Goal: Browse casually: Explore the website without a specific task or goal

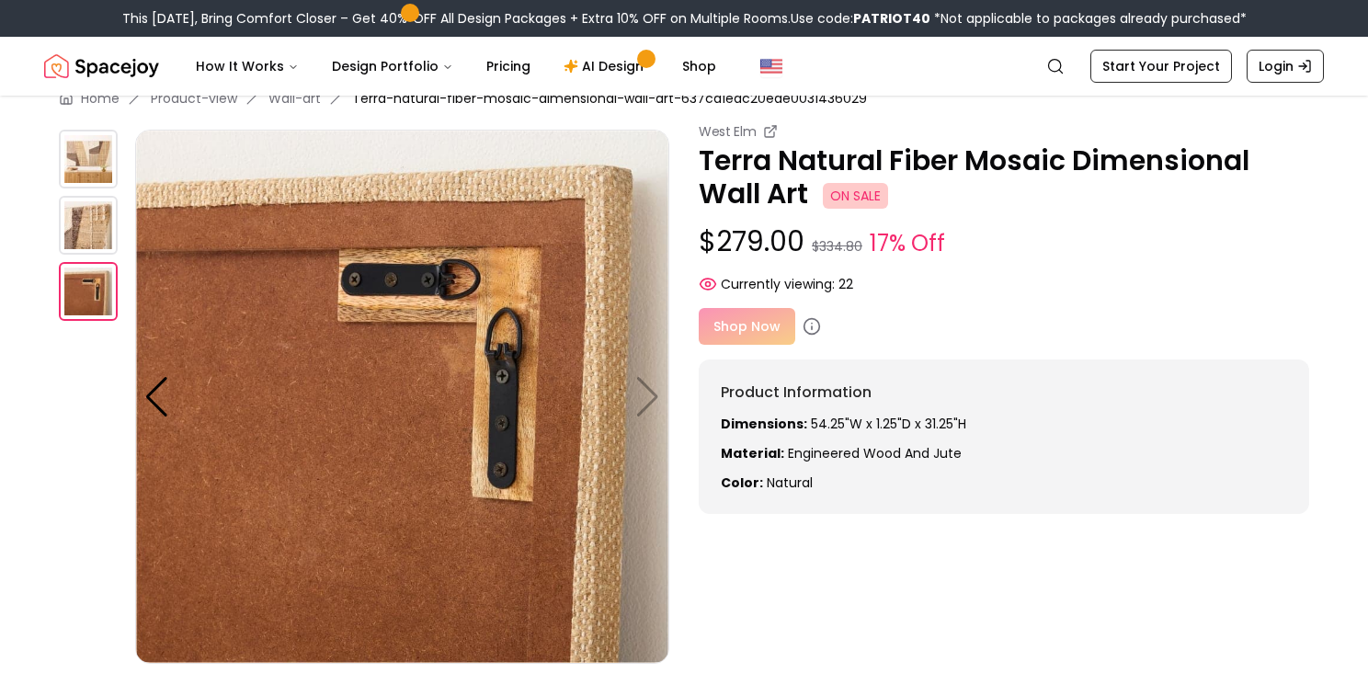
scroll to position [41, 0]
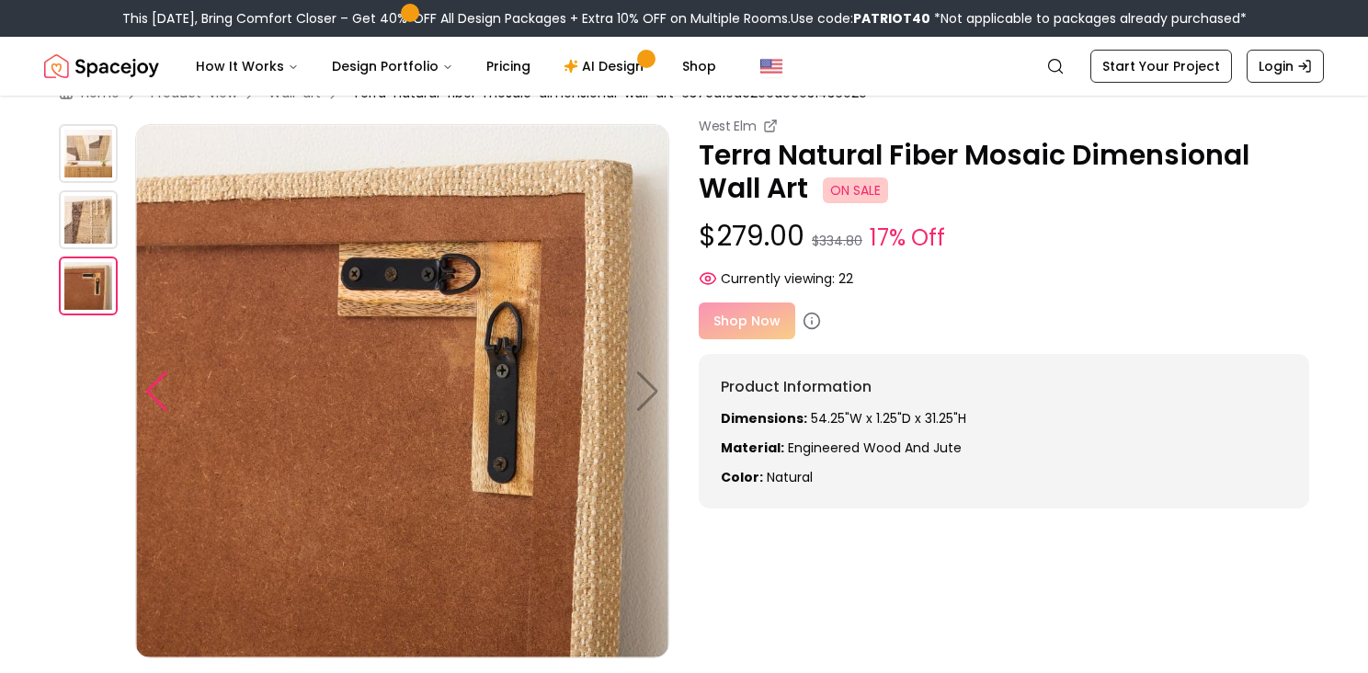
click at [157, 395] on div at bounding box center [156, 391] width 25 height 40
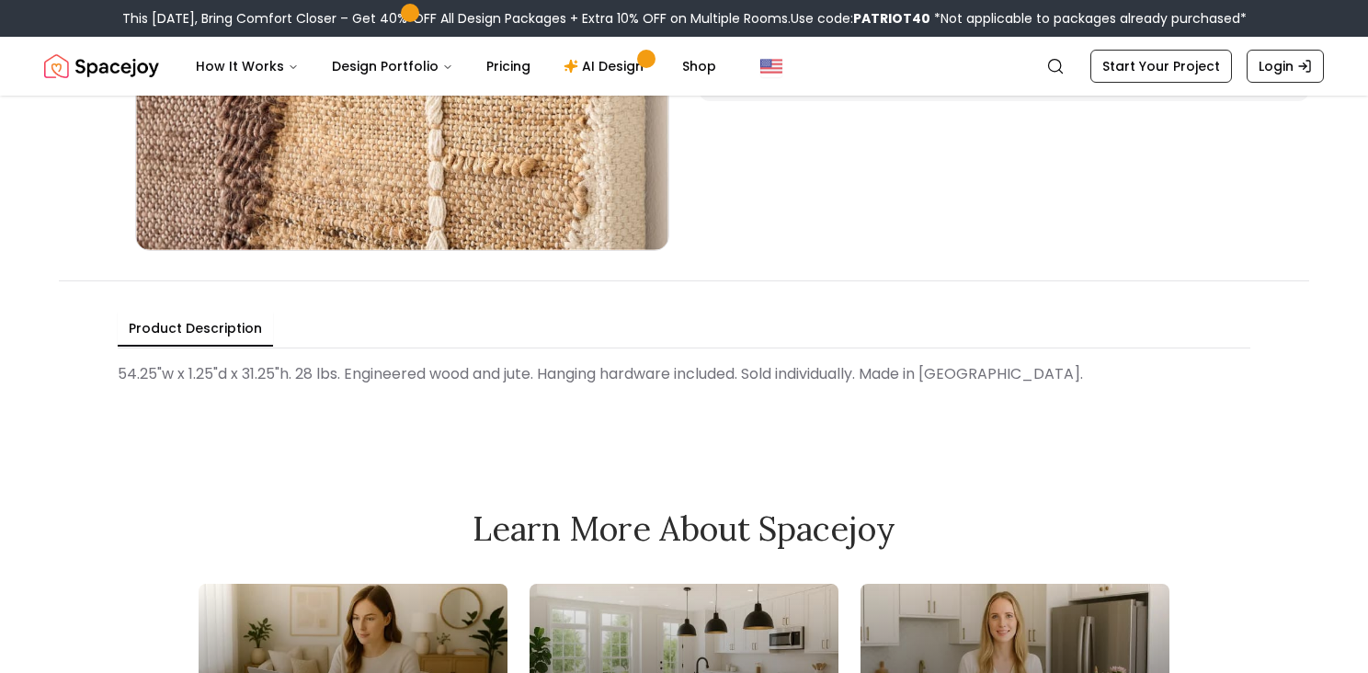
scroll to position [0, 0]
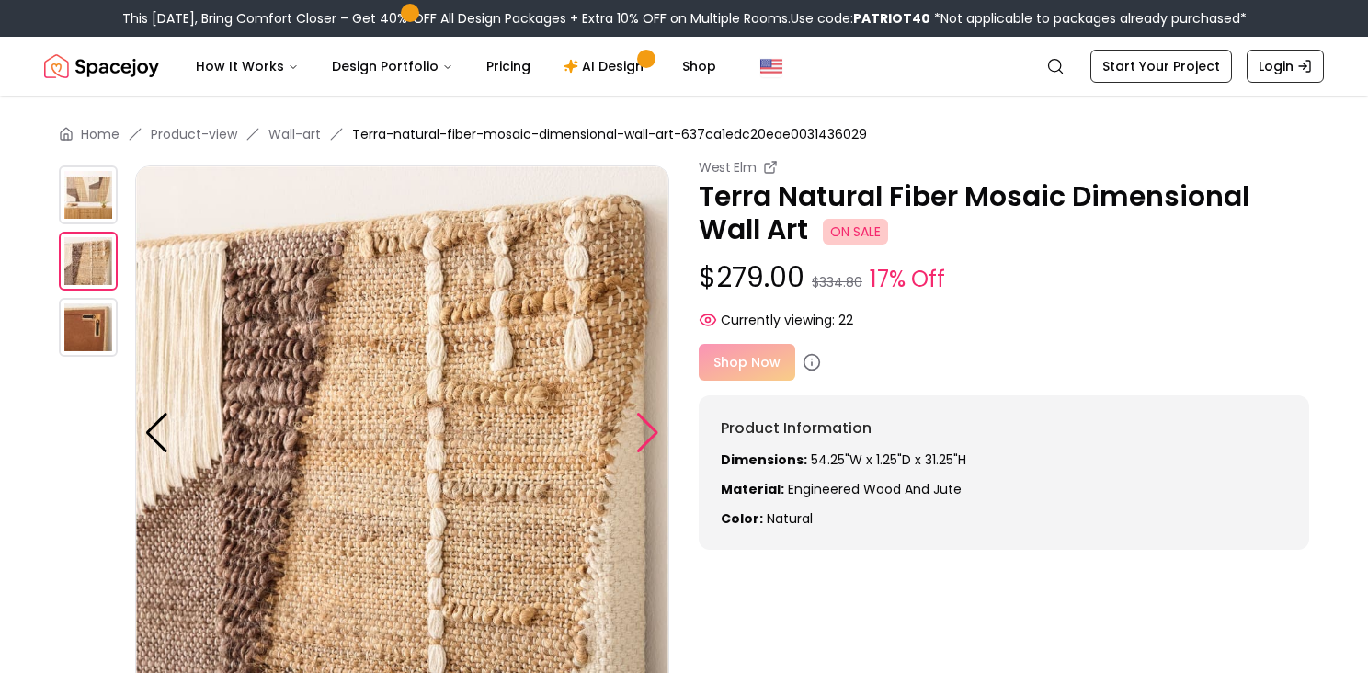
click at [648, 436] on div at bounding box center [647, 433] width 25 height 40
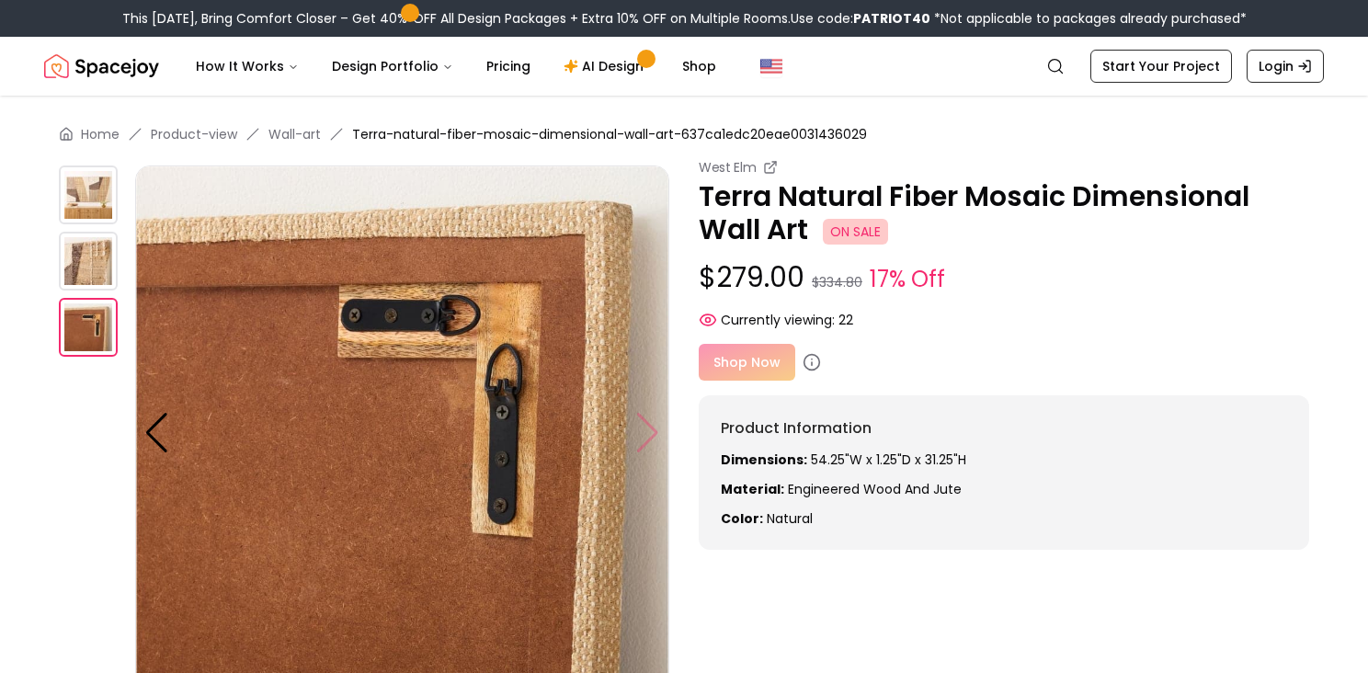
click at [648, 436] on img at bounding box center [402, 432] width 534 height 534
